Goal: Navigation & Orientation: Go to known website

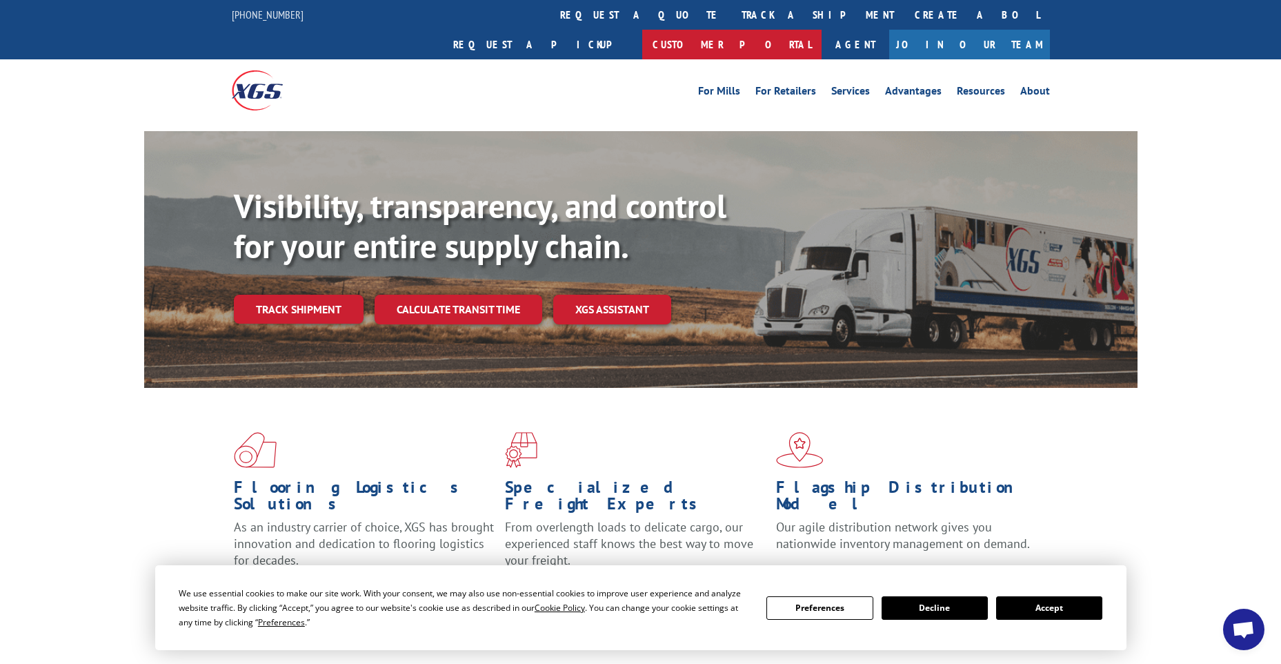
click at [822, 30] on link "Customer Portal" at bounding box center [731, 45] width 179 height 30
